Goal: Task Accomplishment & Management: Complete application form

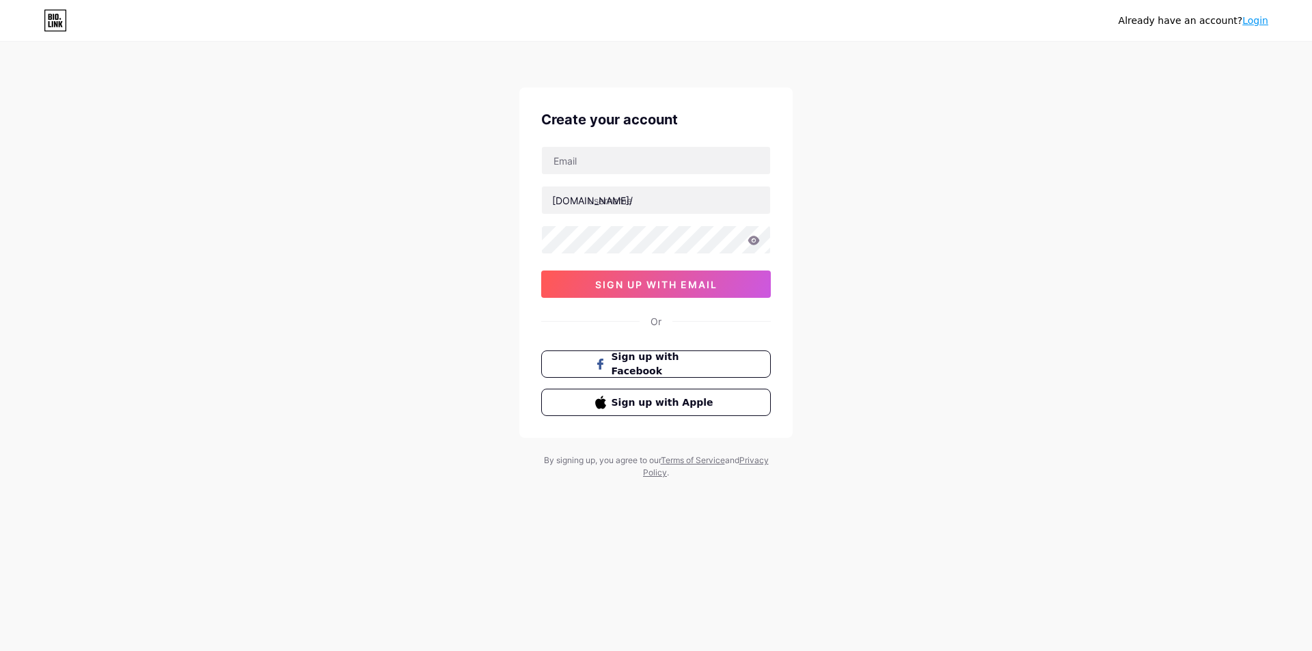
type input "[EMAIL_ADDRESS][DOMAIN_NAME]"
click at [653, 197] on input "text" at bounding box center [656, 200] width 228 height 27
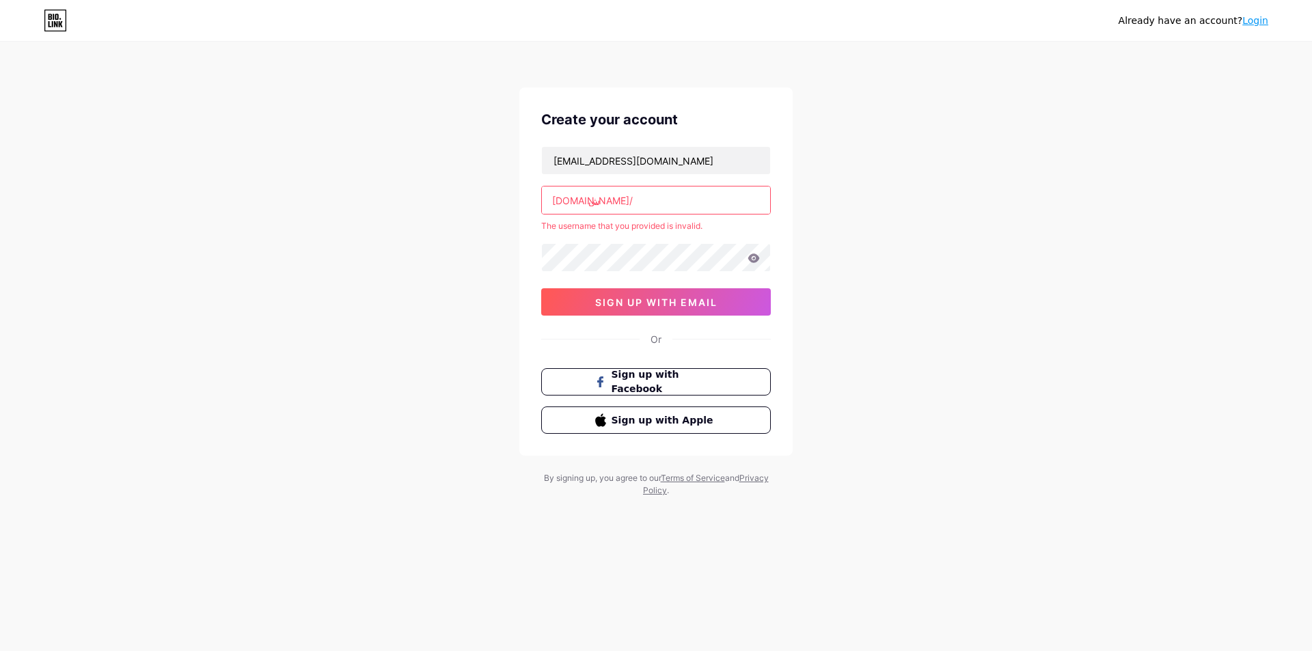
type input "س"
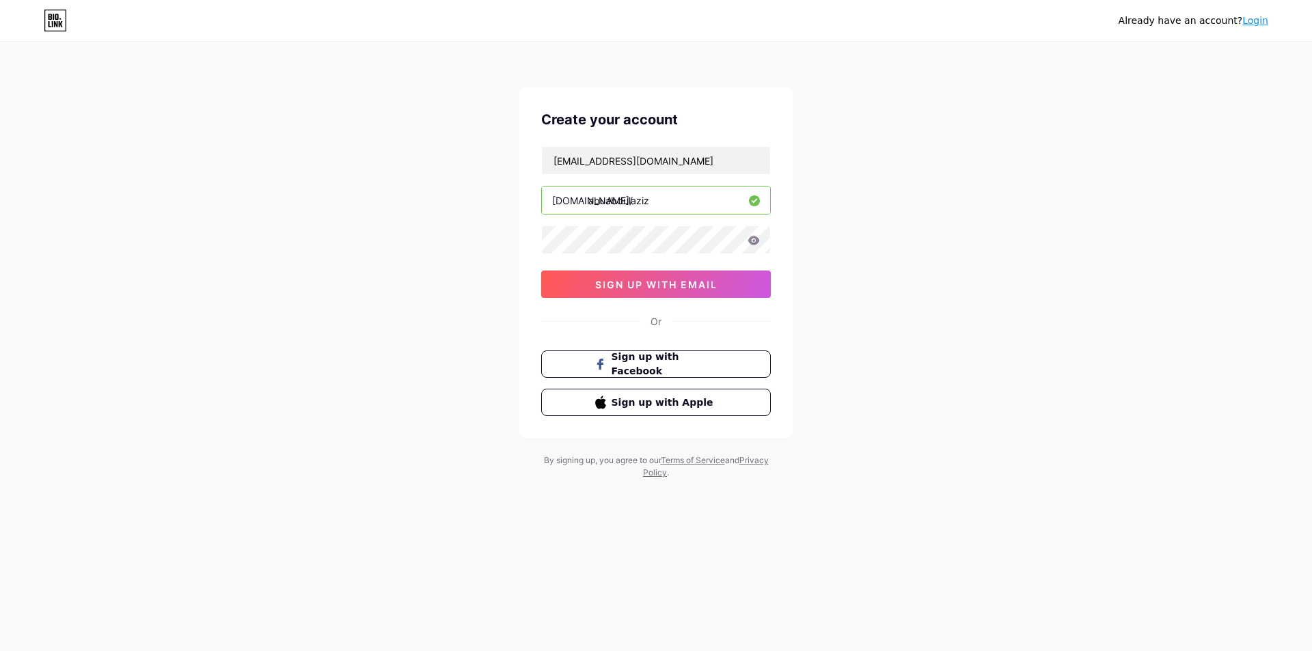
type input "abuabdulaziz"
click at [694, 277] on button "sign up with email" at bounding box center [656, 284] width 230 height 27
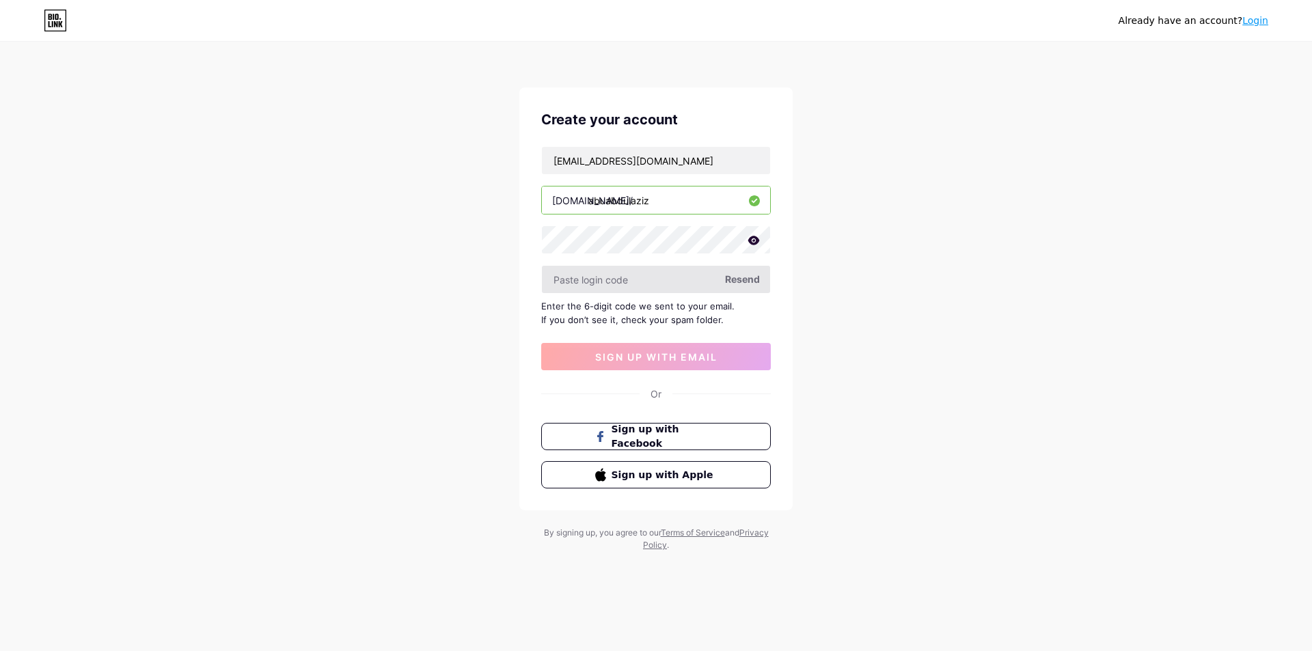
click at [661, 275] on input "text" at bounding box center [656, 279] width 228 height 27
click at [745, 282] on span "Resend" at bounding box center [742, 279] width 35 height 14
click at [659, 156] on input "[EMAIL_ADDRESS][DOMAIN_NAME]" at bounding box center [656, 160] width 228 height 27
type input "x"
type input "[EMAIL_ADDRESS][DOMAIN_NAME]"
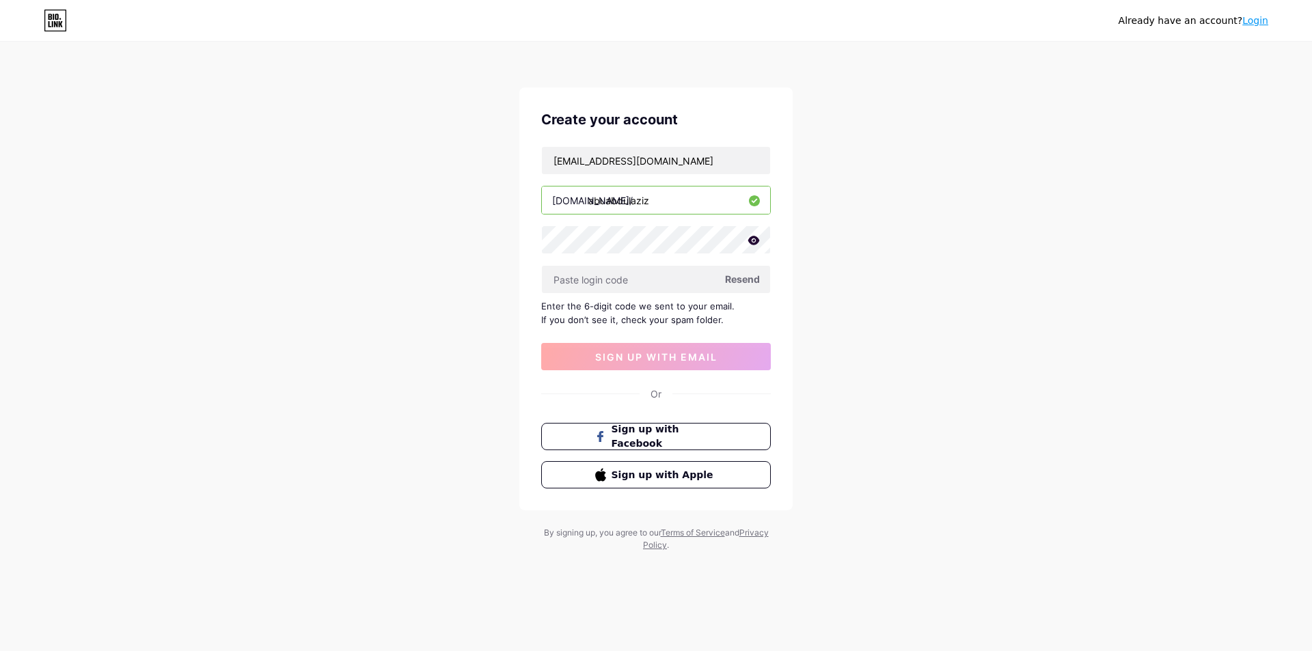
click at [754, 236] on icon at bounding box center [754, 240] width 12 height 9
click at [0, 0] on icon at bounding box center [0, 0] width 0 height 0
click at [672, 279] on input "text" at bounding box center [656, 279] width 228 height 27
click at [672, 278] on input "text" at bounding box center [656, 279] width 228 height 27
click at [560, 282] on input "text" at bounding box center [656, 279] width 228 height 27
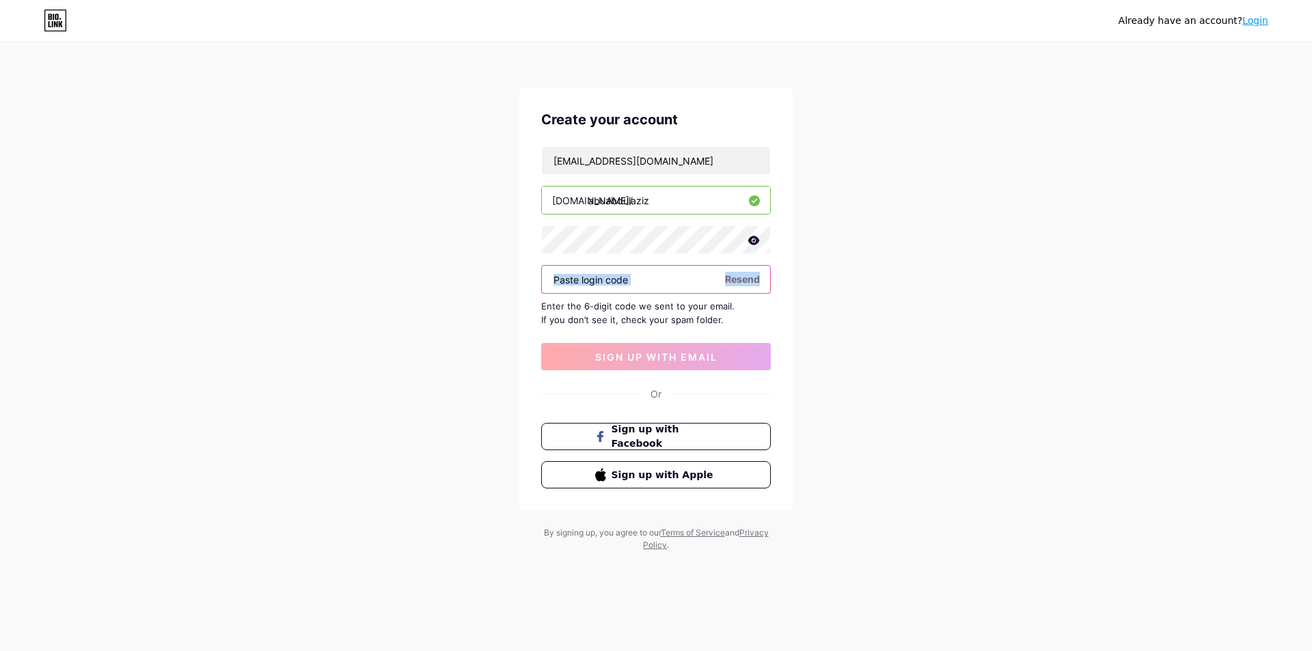
click at [667, 287] on input "text" at bounding box center [656, 279] width 228 height 27
click at [700, 286] on input "text" at bounding box center [656, 279] width 228 height 27
